Goal: Information Seeking & Learning: Learn about a topic

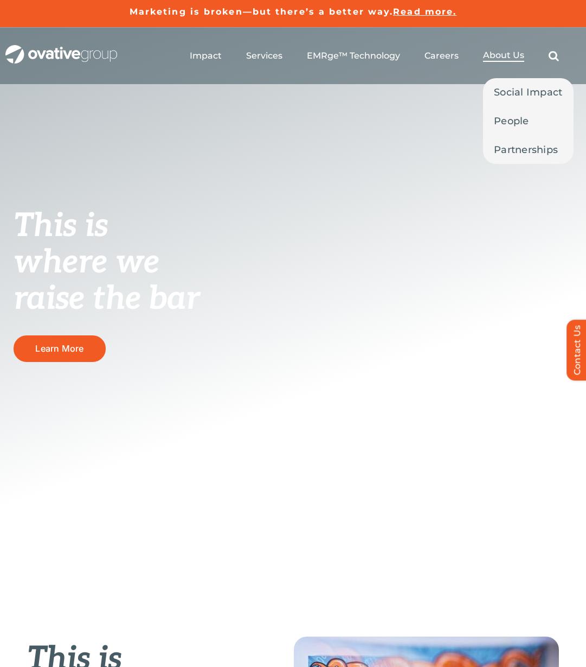
click at [492, 56] on span "About Us" at bounding box center [503, 55] width 41 height 11
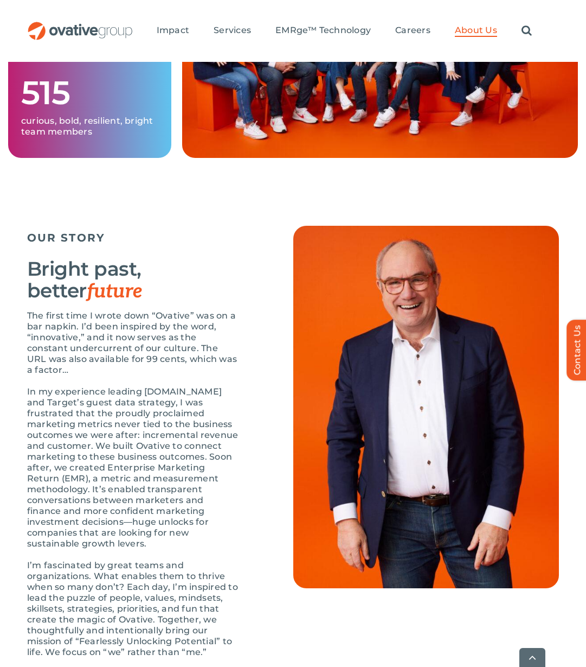
scroll to position [952, 0]
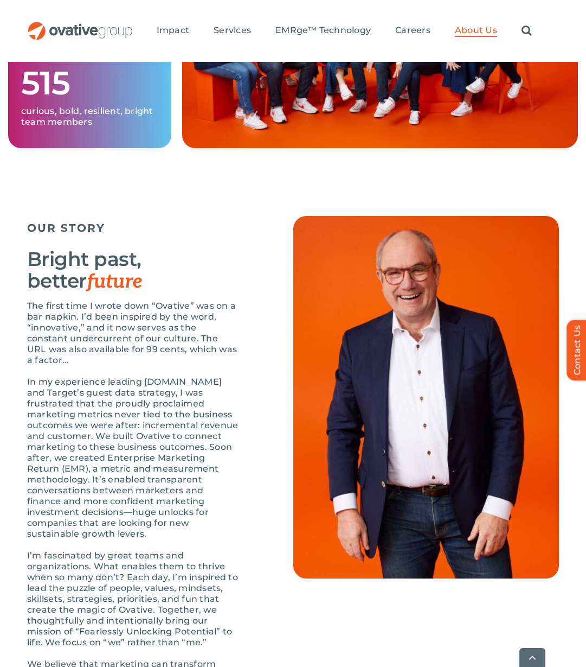
click at [220, 290] on h3 "Bright past, better future" at bounding box center [133, 270] width 212 height 44
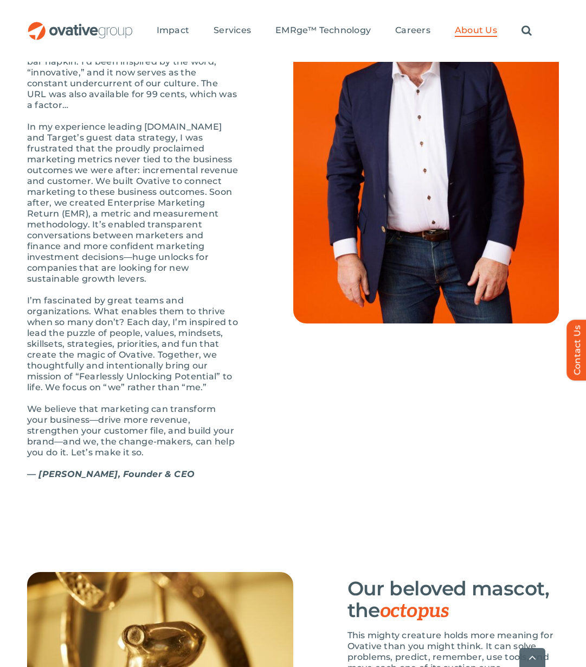
scroll to position [1227, 0]
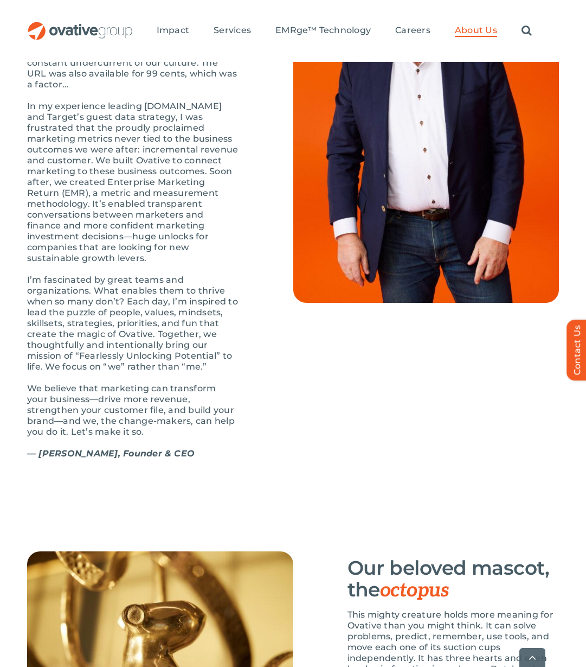
click at [151, 340] on p "I’m fascinated by great teams and organizations. What enables them to thrive wh…" at bounding box center [133, 323] width 212 height 98
click at [142, 414] on p "We believe that marketing can transform your business—drive more revenue, stren…" at bounding box center [133, 410] width 212 height 54
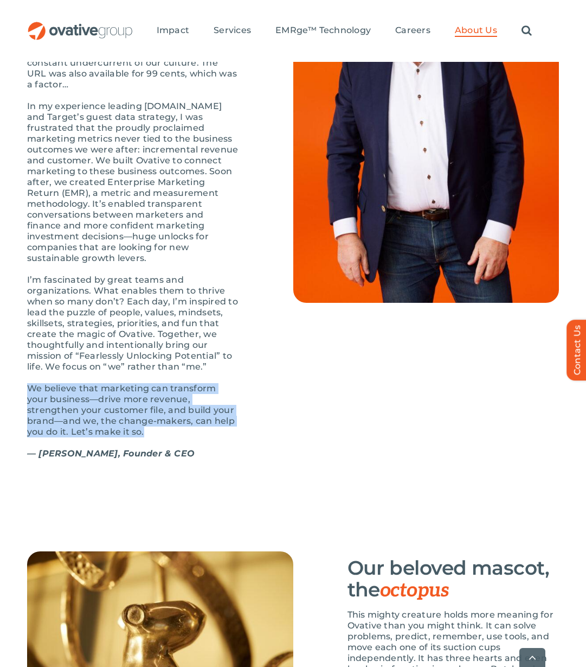
click at [142, 414] on p "We believe that marketing can transform your business—drive more revenue, stren…" at bounding box center [133, 410] width 212 height 54
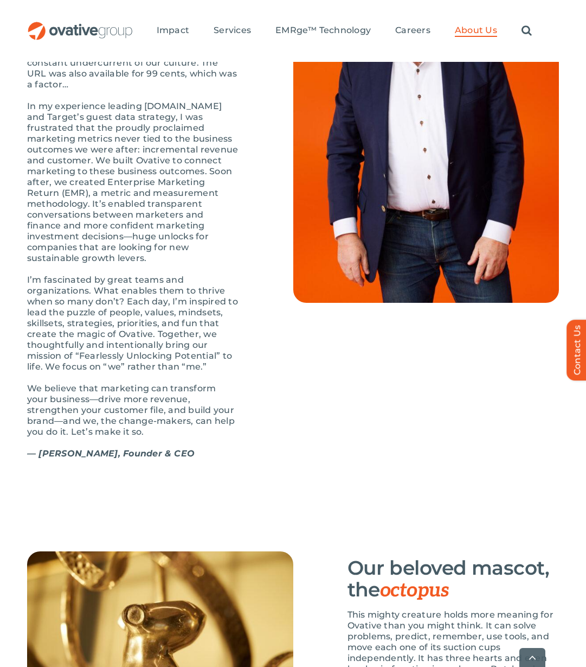
click at [139, 458] on strong "— Dale Nitschke, Founder & CEO" at bounding box center [111, 453] width 168 height 10
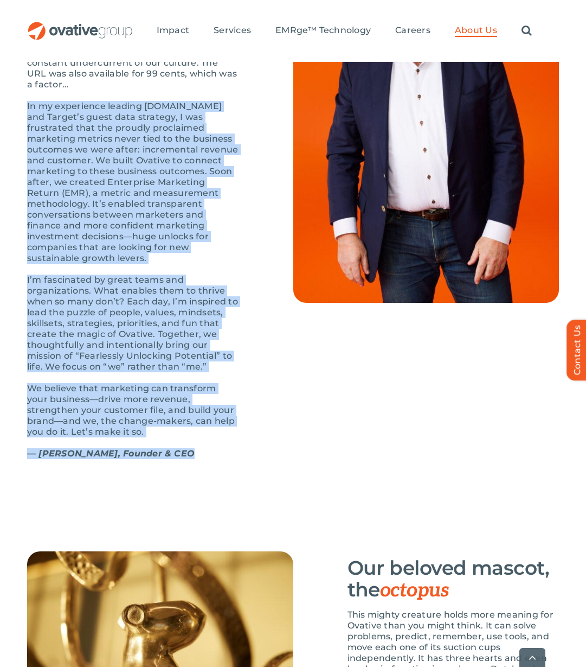
drag, startPoint x: 139, startPoint y: 460, endPoint x: 173, endPoint y: 119, distance: 342.3
click at [173, 119] on div "The first time I wrote down “Ovative” was on a bar napkin. I’d been inspired by…" at bounding box center [133, 247] width 212 height 445
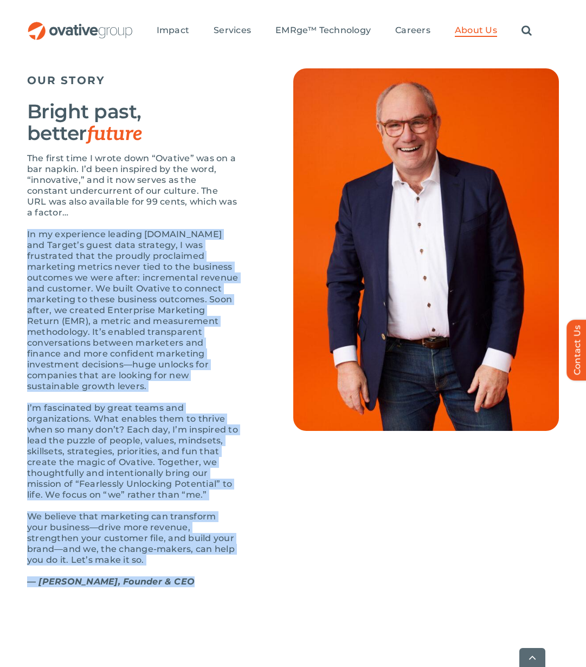
scroll to position [1121, 0]
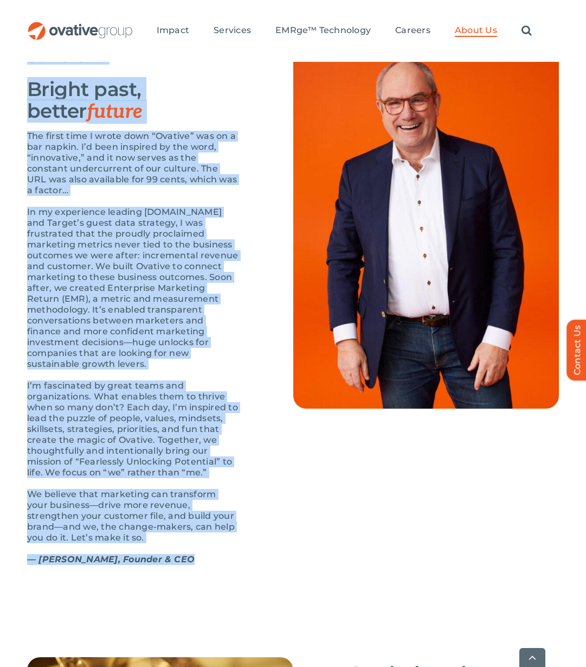
drag, startPoint x: 31, startPoint y: 62, endPoint x: 186, endPoint y: 578, distance: 538.2
click at [186, 578] on div "Home » About Us ABOUT US Fearlessly unlocking potential We’re here for the fear…" at bounding box center [293, 261] width 554 height 2586
click at [186, 576] on div "The first time I wrote down “Ovative” was on a bar napkin. I’d been inspired by…" at bounding box center [133, 353] width 212 height 445
drag, startPoint x: 186, startPoint y: 578, endPoint x: 26, endPoint y: 86, distance: 517.4
click at [25, 86] on div "OUR STORY Bright past, better future The first time I wrote down “Ovative” was …" at bounding box center [293, 311] width 586 height 557
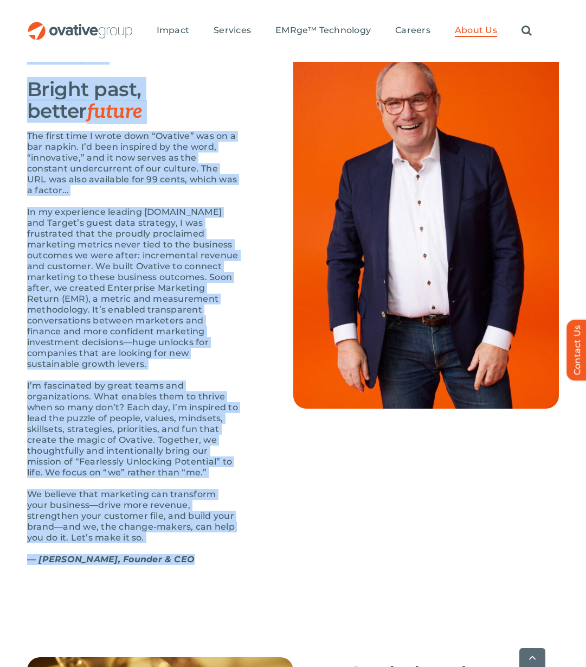
click at [26, 86] on div "OUR STORY Bright past, better future The first time I wrote down “Ovative” was …" at bounding box center [293, 311] width 586 height 557
drag, startPoint x: 26, startPoint y: 86, endPoint x: 193, endPoint y: 569, distance: 511.2
click at [193, 569] on div "OUR STORY Bright past, better future The first time I wrote down “Ovative” was …" at bounding box center [293, 311] width 586 height 557
click at [193, 565] on p "— Dale Nitschke, Founder & CEO" at bounding box center [133, 559] width 212 height 11
